Goal: Task Accomplishment & Management: Manage account settings

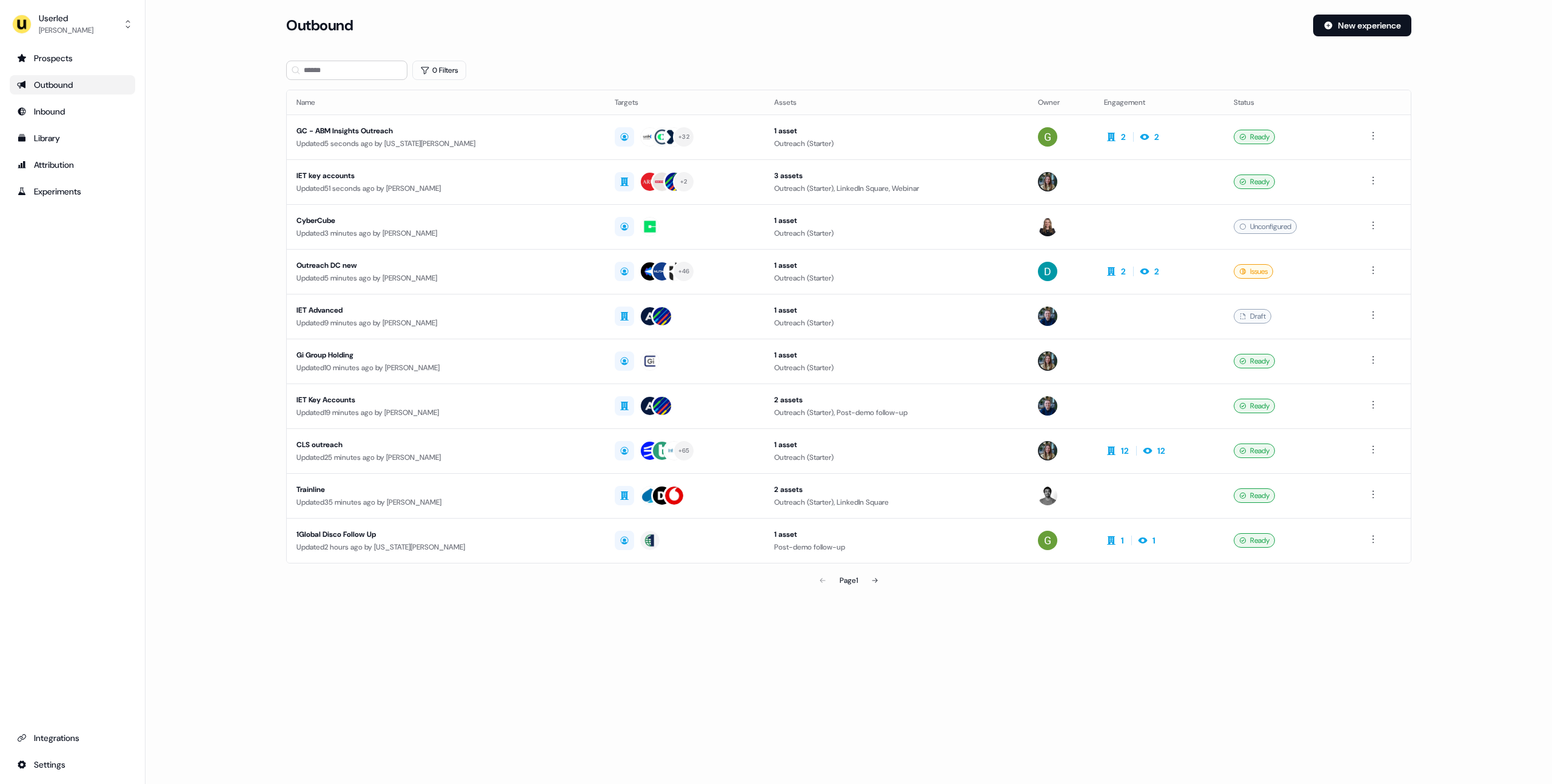
click at [735, 2] on div "Loading... Outbound New experience 0 Filters Name Targets Assets Owner Engageme…" at bounding box center [849, 313] width 1406 height 626
click at [720, 30] on div "Outbound" at bounding box center [794, 25] width 1017 height 22
click at [47, 33] on div "[PERSON_NAME]" at bounding box center [66, 30] width 55 height 12
click at [48, 59] on div "Impersonate (Admin)" at bounding box center [71, 56] width 116 height 22
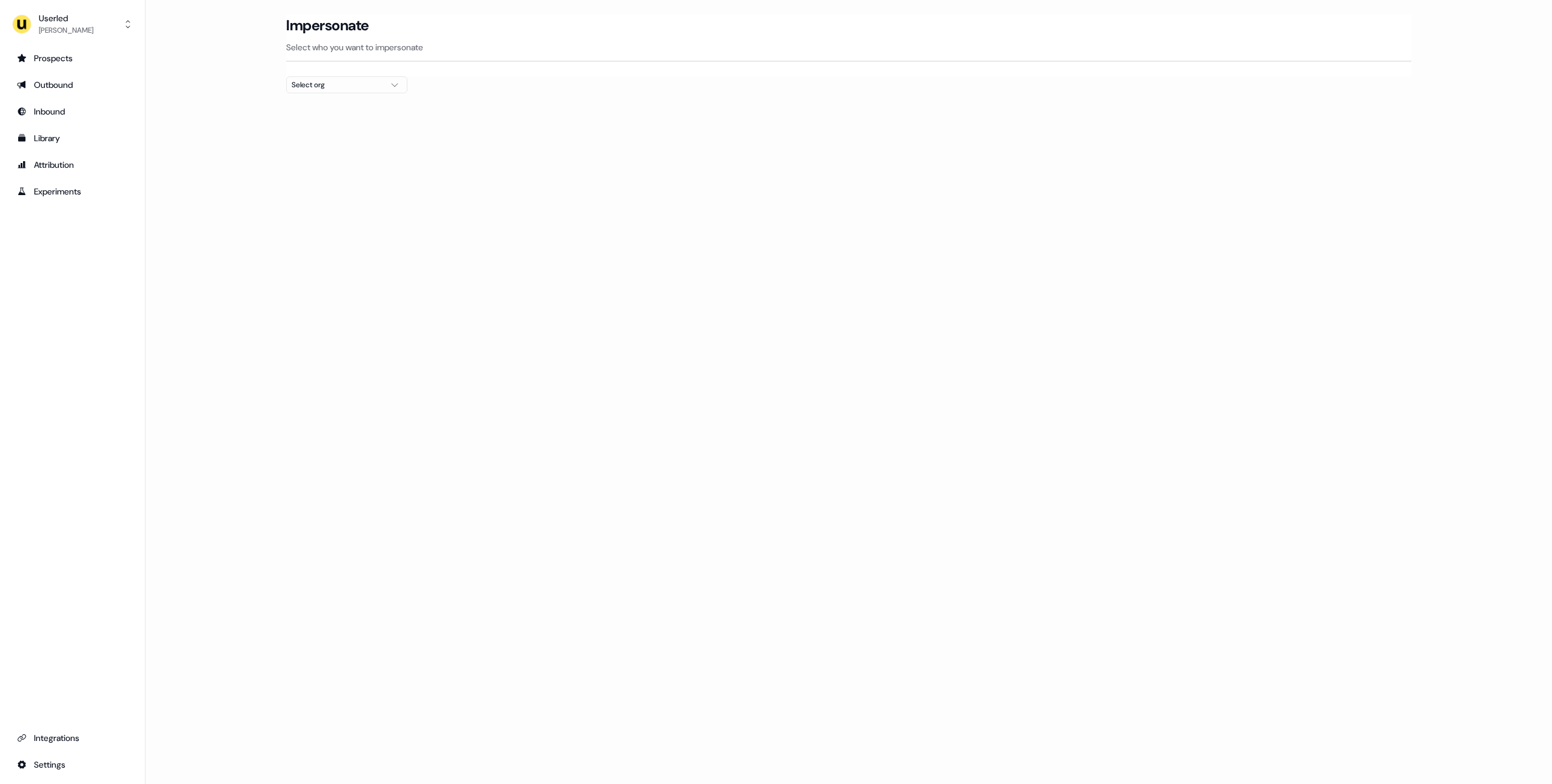
click at [326, 83] on div "Select org" at bounding box center [336, 85] width 91 height 12
type input "*****"
drag, startPoint x: 1078, startPoint y: 112, endPoint x: 921, endPoint y: 3, distance: 191.1
click at [1074, 107] on section "Loading... Impersonate Select who you want to impersonate Select org" at bounding box center [848, 75] width 1164 height 123
